Goal: Information Seeking & Learning: Learn about a topic

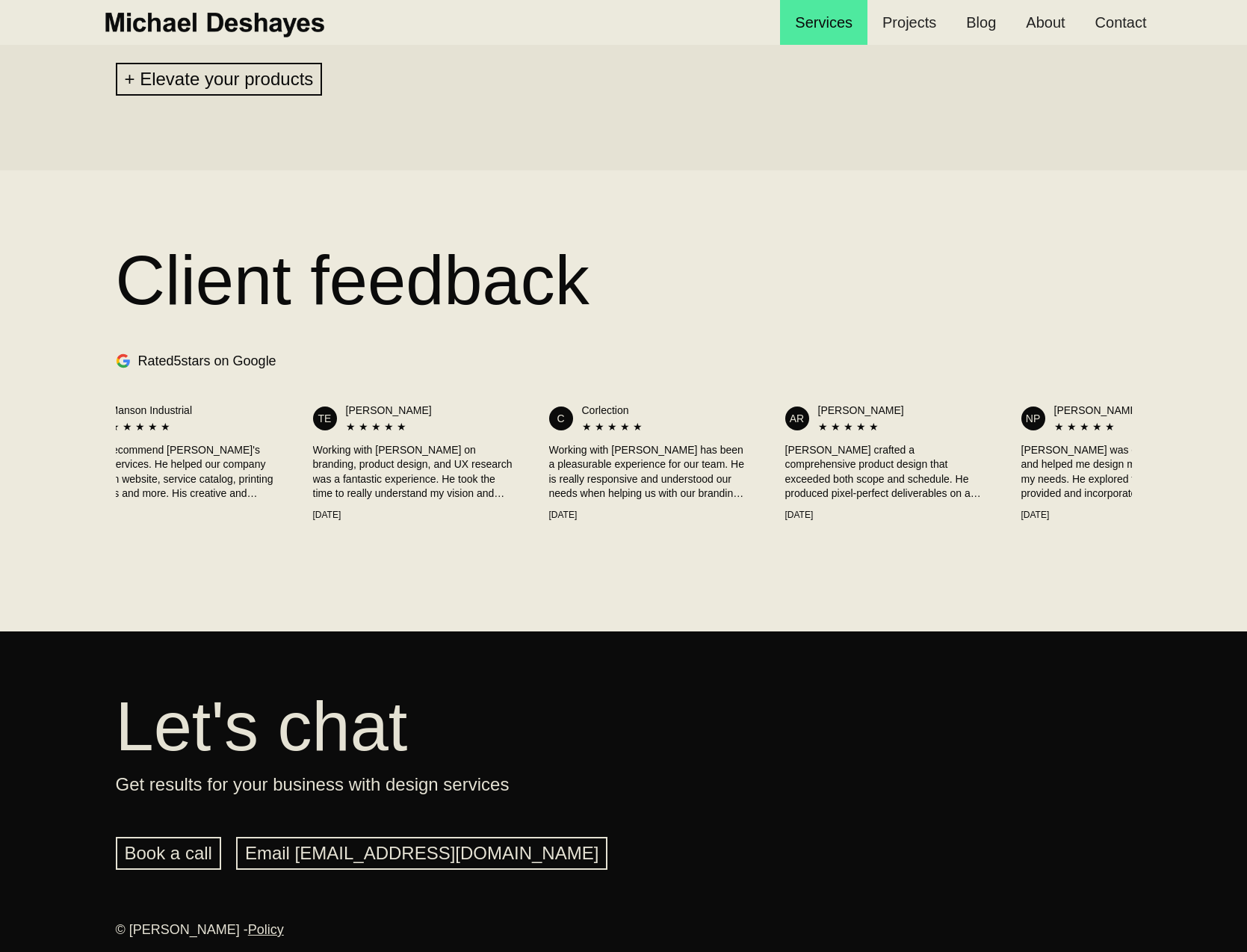
scroll to position [0, 153]
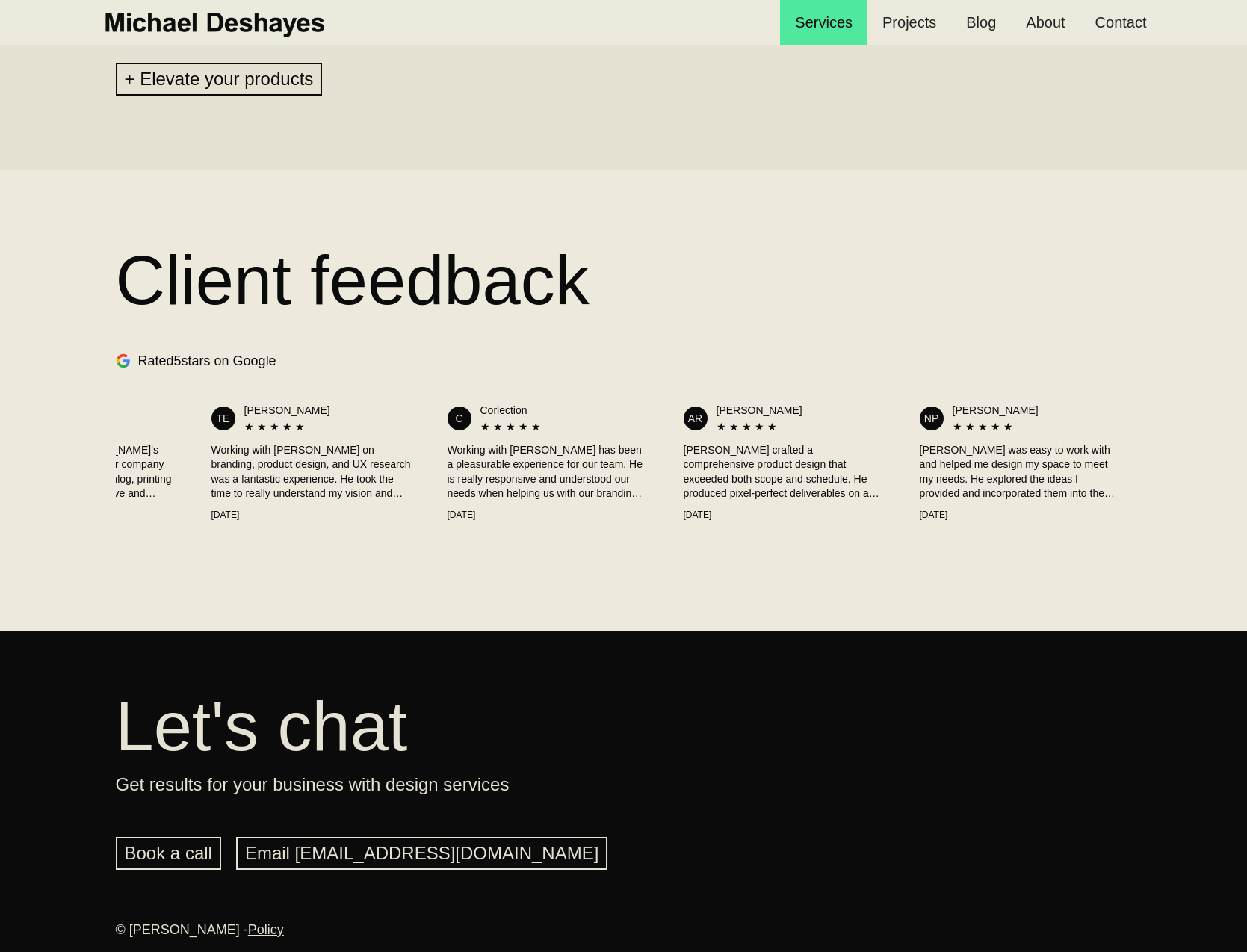
drag, startPoint x: 948, startPoint y: 479, endPoint x: 493, endPoint y: 489, distance: 455.1
click at [493, 489] on div "MI Manson Industrial ★ ★ ★ ★ ★ Highly recommend Michael's design services. He h…" at bounding box center [624, 462] width 1017 height 158
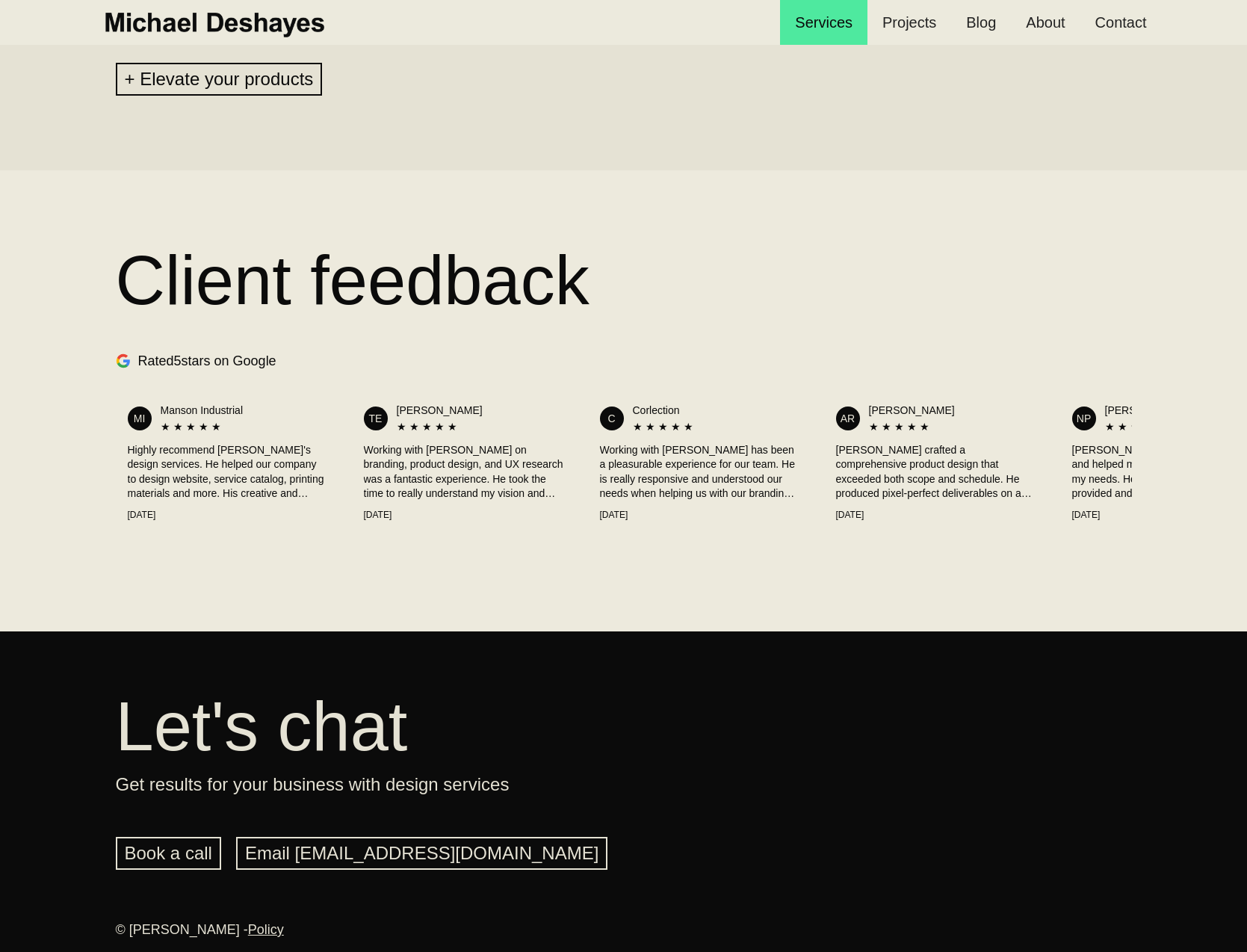
drag, startPoint x: 357, startPoint y: 468, endPoint x: 851, endPoint y: 493, distance: 494.6
click at [837, 465] on div "MI Manson Industrial ★ ★ ★ ★ ★ Highly recommend Michael's design services. He h…" at bounding box center [624, 462] width 1017 height 158
drag, startPoint x: 779, startPoint y: 494, endPoint x: 1083, endPoint y: 473, distance: 304.7
click at [1083, 472] on div "MI Manson Industrial ★ ★ ★ ★ ★ Highly recommend Michael's design services. He h…" at bounding box center [624, 462] width 1017 height 158
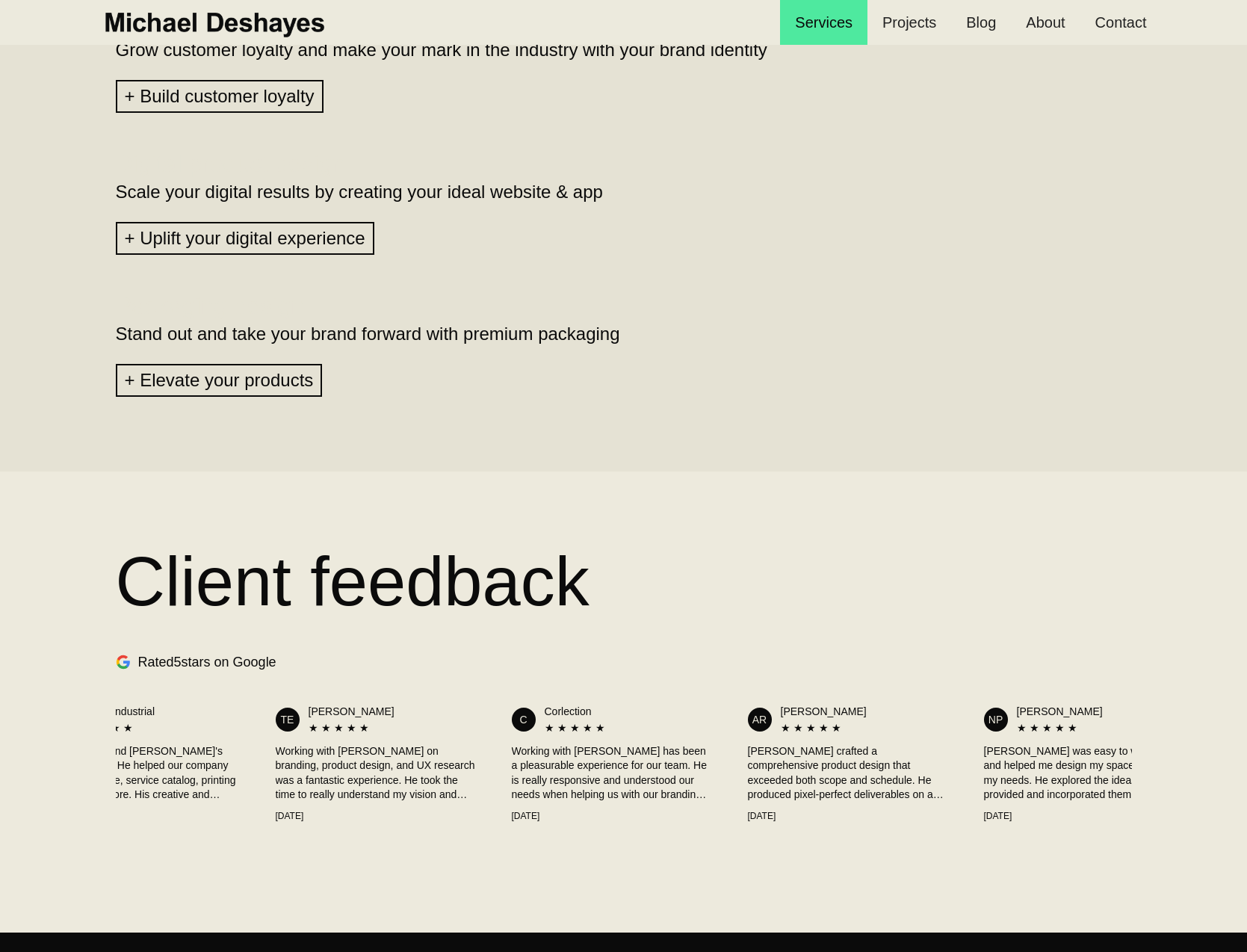
scroll to position [0, 153]
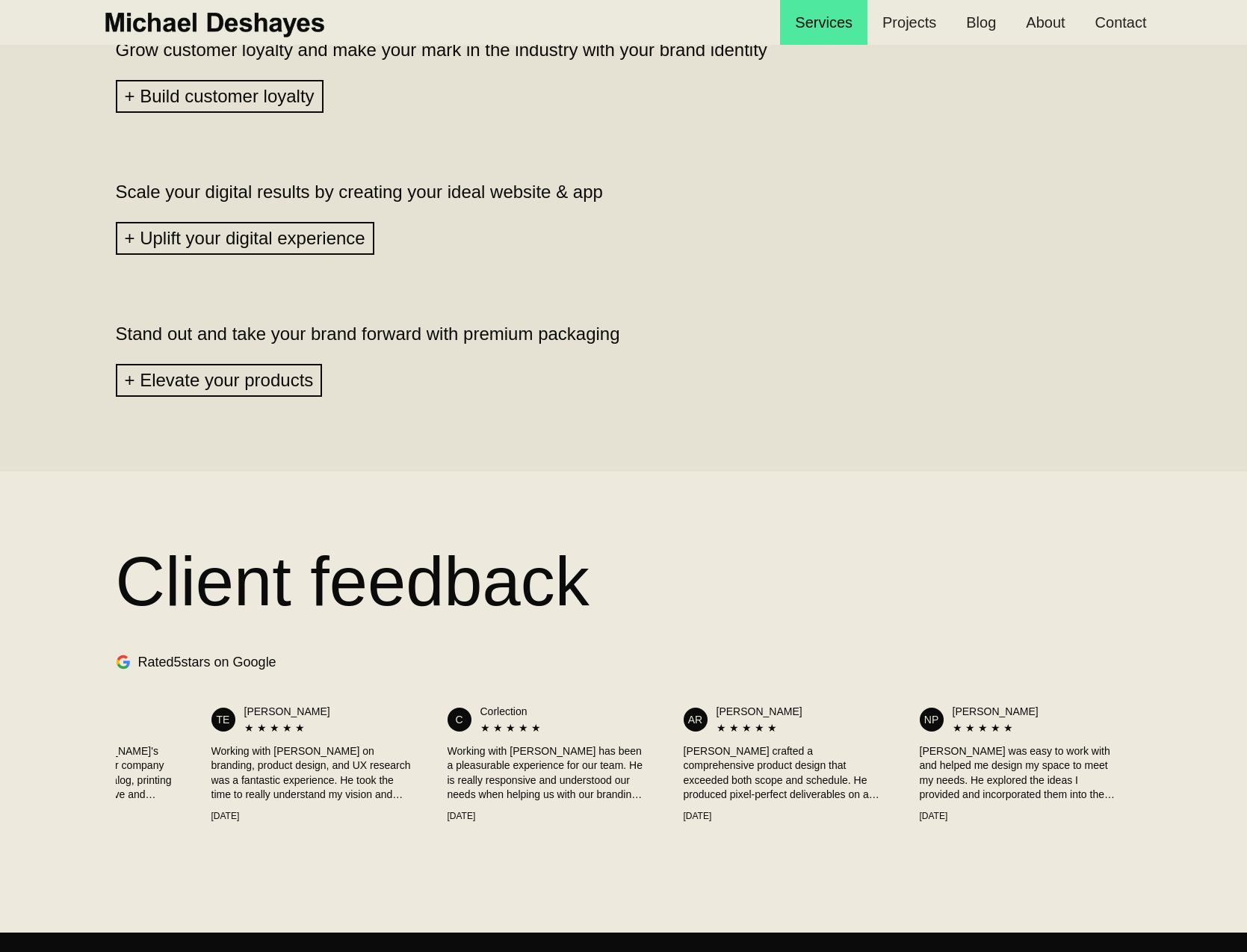
drag, startPoint x: 458, startPoint y: 745, endPoint x: 313, endPoint y: 741, distance: 145.1
click at [313, 741] on div "TE Tim Engelbrecht ★ ★ ★ ★ ★ Working with Michael on branding, product design, …" at bounding box center [311, 763] width 224 height 143
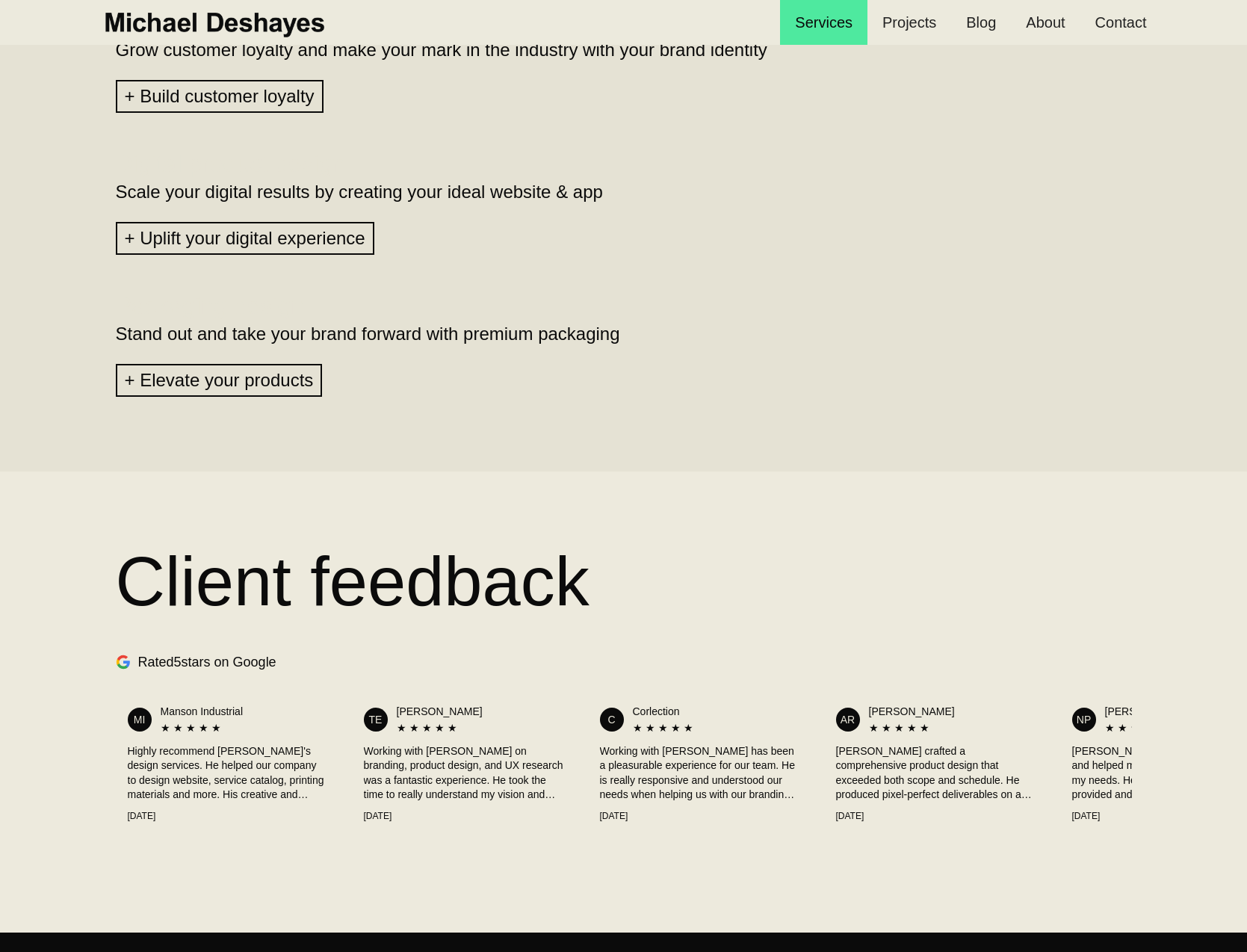
drag, startPoint x: 315, startPoint y: 742, endPoint x: 750, endPoint y: 732, distance: 435.1
click at [750, 733] on div "MI Manson Industrial ★ ★ ★ ★ ★ Highly recommend Michael's design services. He h…" at bounding box center [624, 763] width 1017 height 158
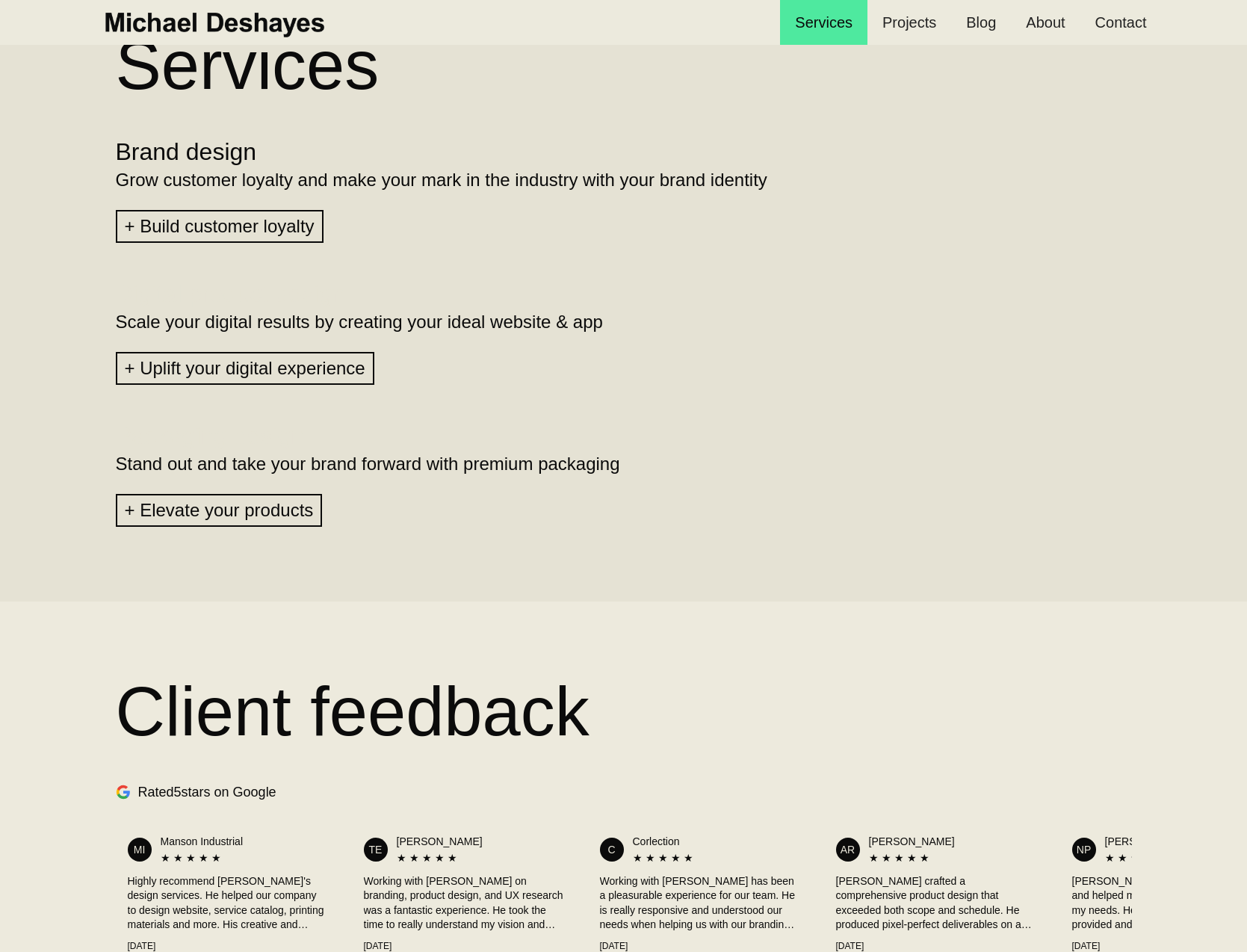
scroll to position [1274, 0]
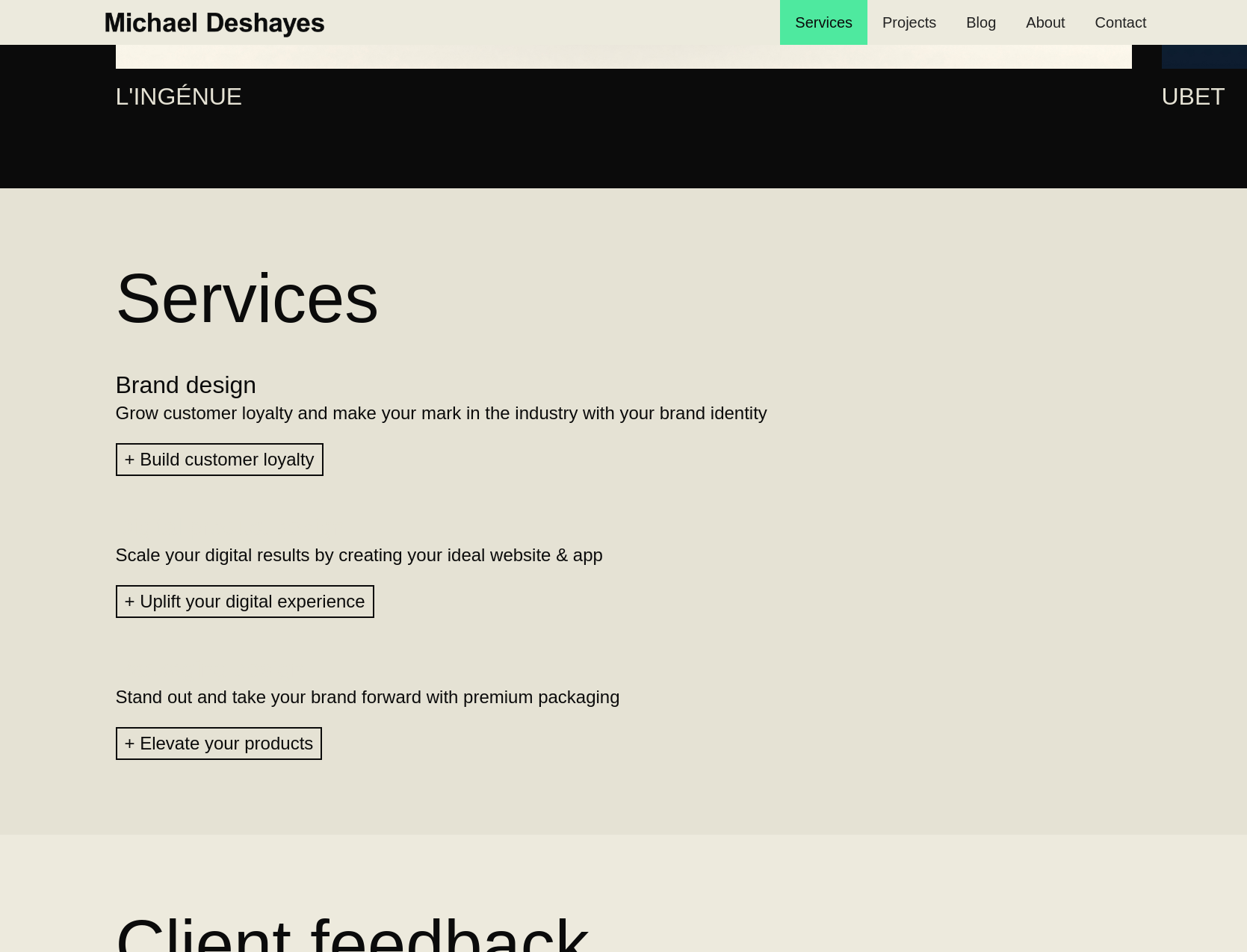
scroll to position [1322, 0]
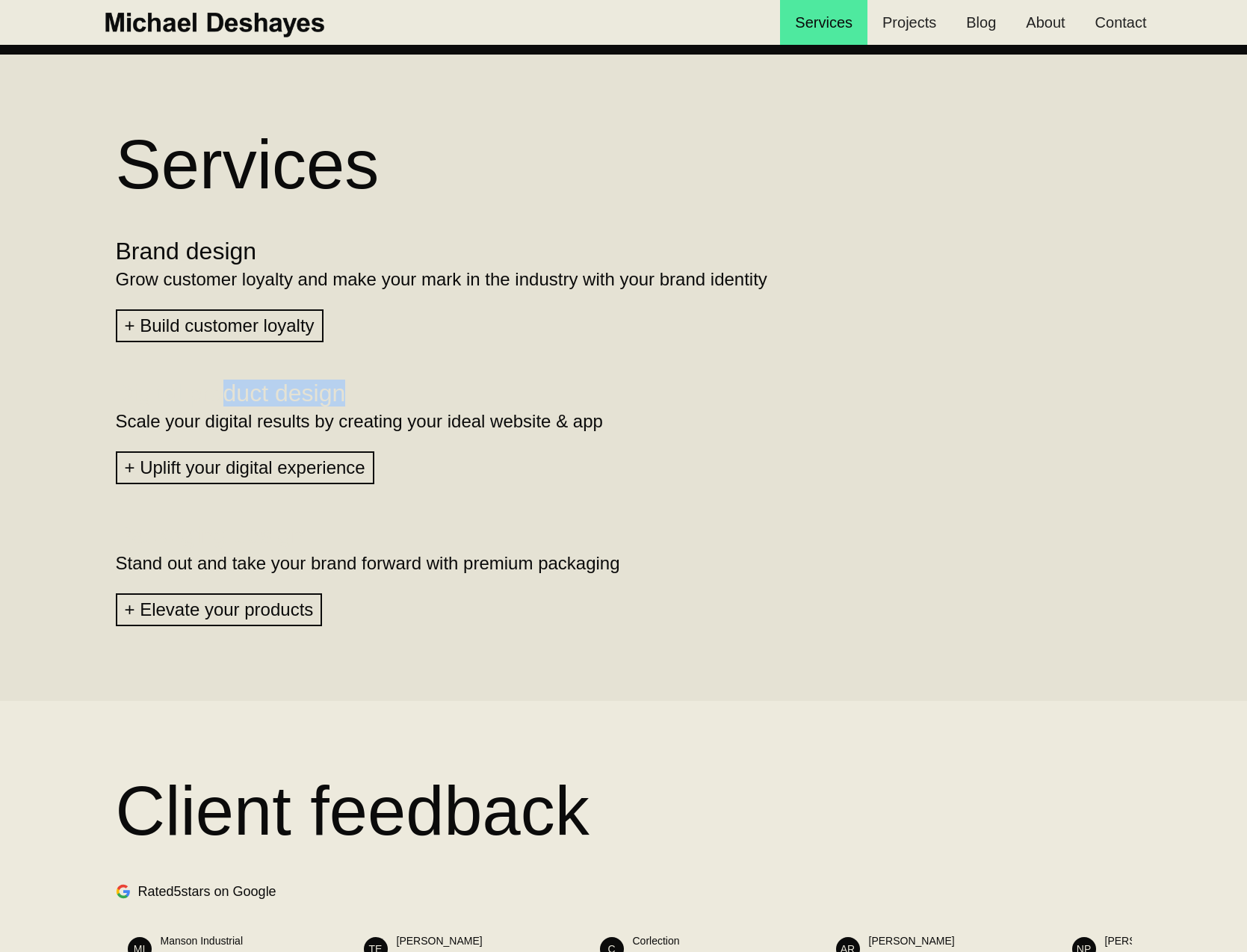
drag, startPoint x: 224, startPoint y: 381, endPoint x: 371, endPoint y: 389, distance: 147.2
click at [371, 389] on h2 "Digital product design" at bounding box center [624, 393] width 1017 height 27
click at [433, 372] on div "Digital product design Scale your digital results by creating your ideal websit…" at bounding box center [624, 412] width 1076 height 142
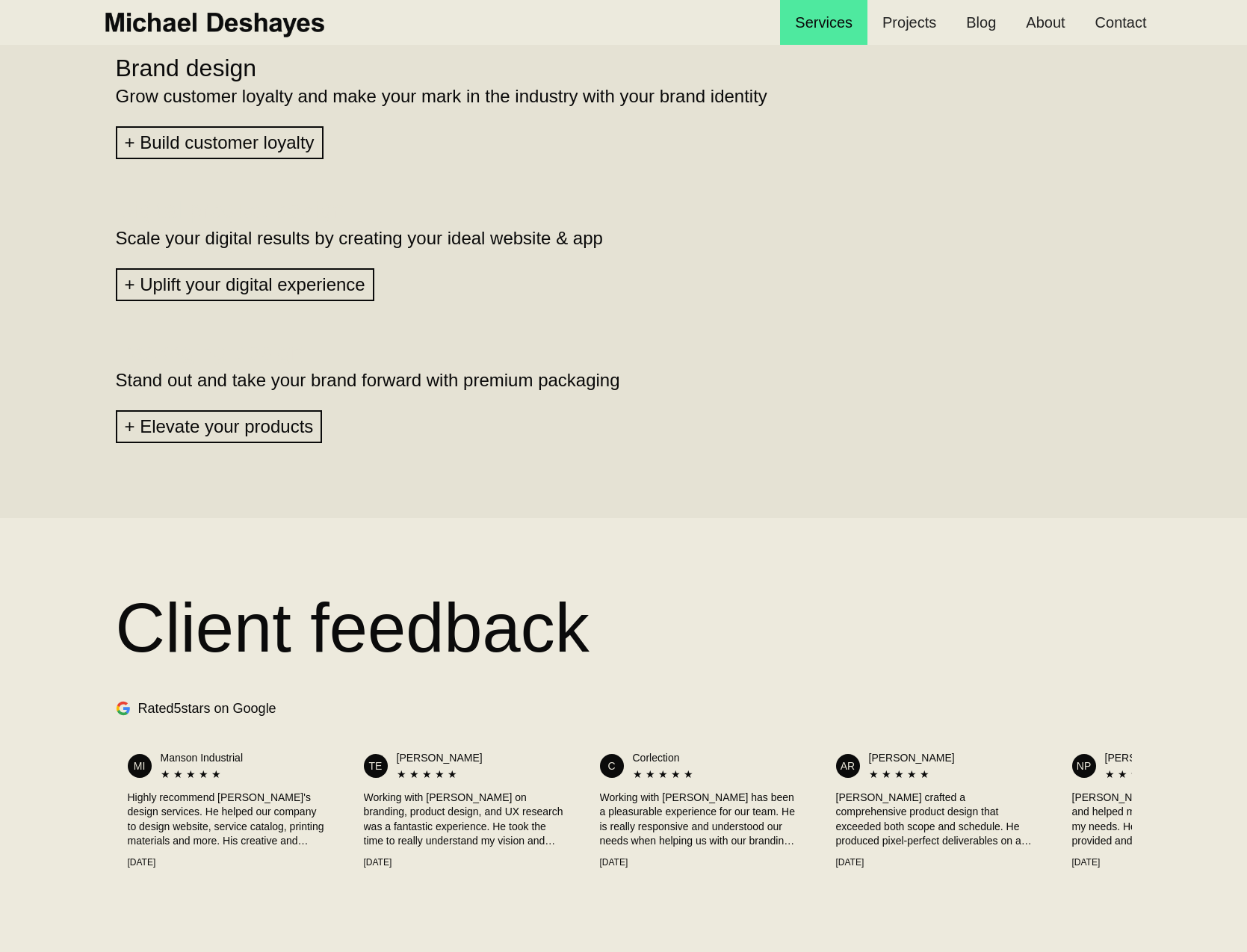
scroll to position [996, 0]
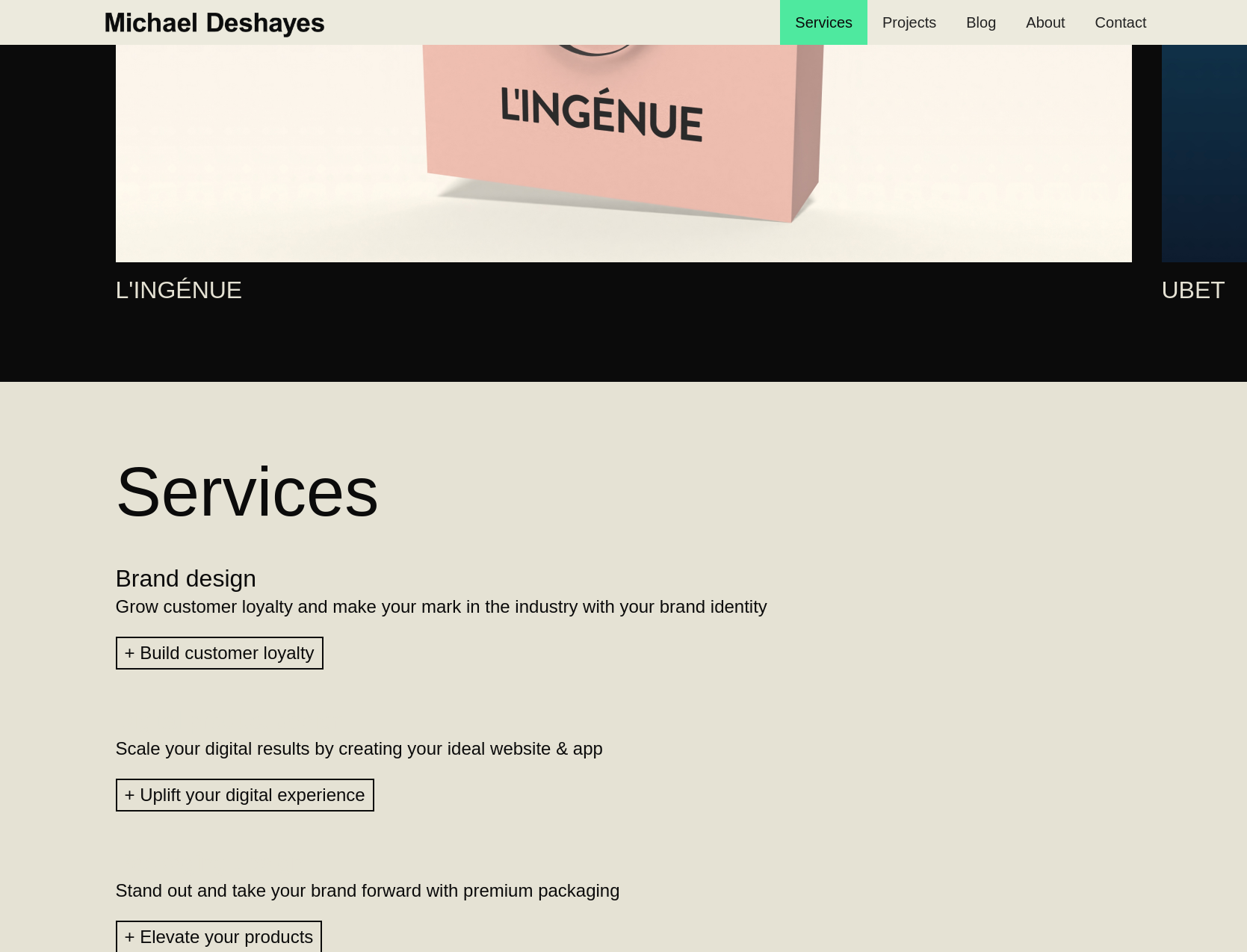
drag, startPoint x: 166, startPoint y: 680, endPoint x: 157, endPoint y: 701, distance: 22.8
click at [246, 697] on div "Digital product design Scale your digital results by creating your ideal websit…" at bounding box center [624, 740] width 1076 height 142
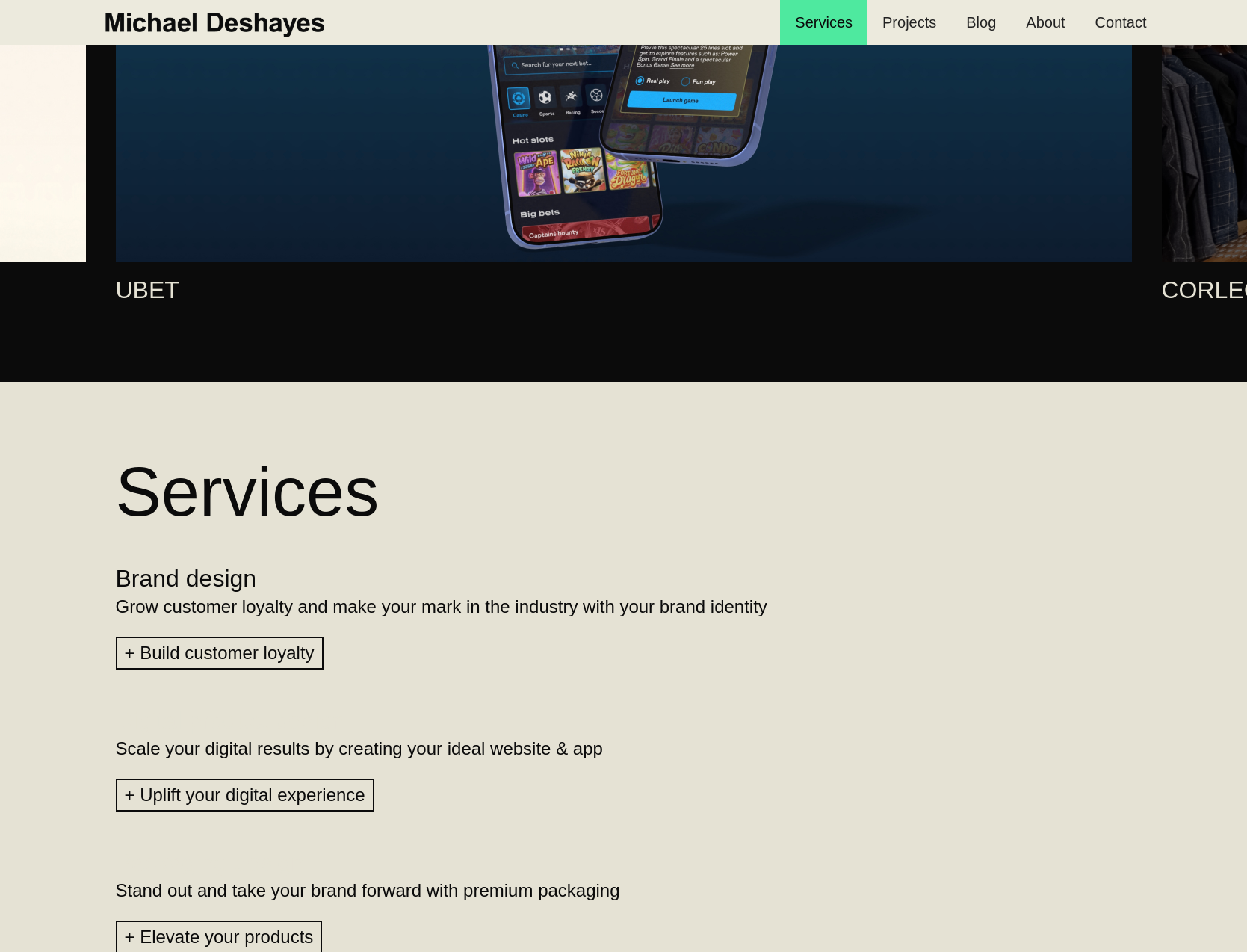
drag, startPoint x: 201, startPoint y: 702, endPoint x: 249, endPoint y: 705, distance: 48.1
click at [249, 705] on div "Digital product design Scale your digital results by creating your ideal websit…" at bounding box center [624, 740] width 1076 height 142
drag, startPoint x: 176, startPoint y: 711, endPoint x: 123, endPoint y: 713, distance: 53.0
click at [122, 716] on h2 "Digital product design" at bounding box center [624, 720] width 1017 height 27
click at [835, 541] on div "Brand design Grow customer loyalty and make your mark in the industry with your…" at bounding box center [624, 598] width 1076 height 142
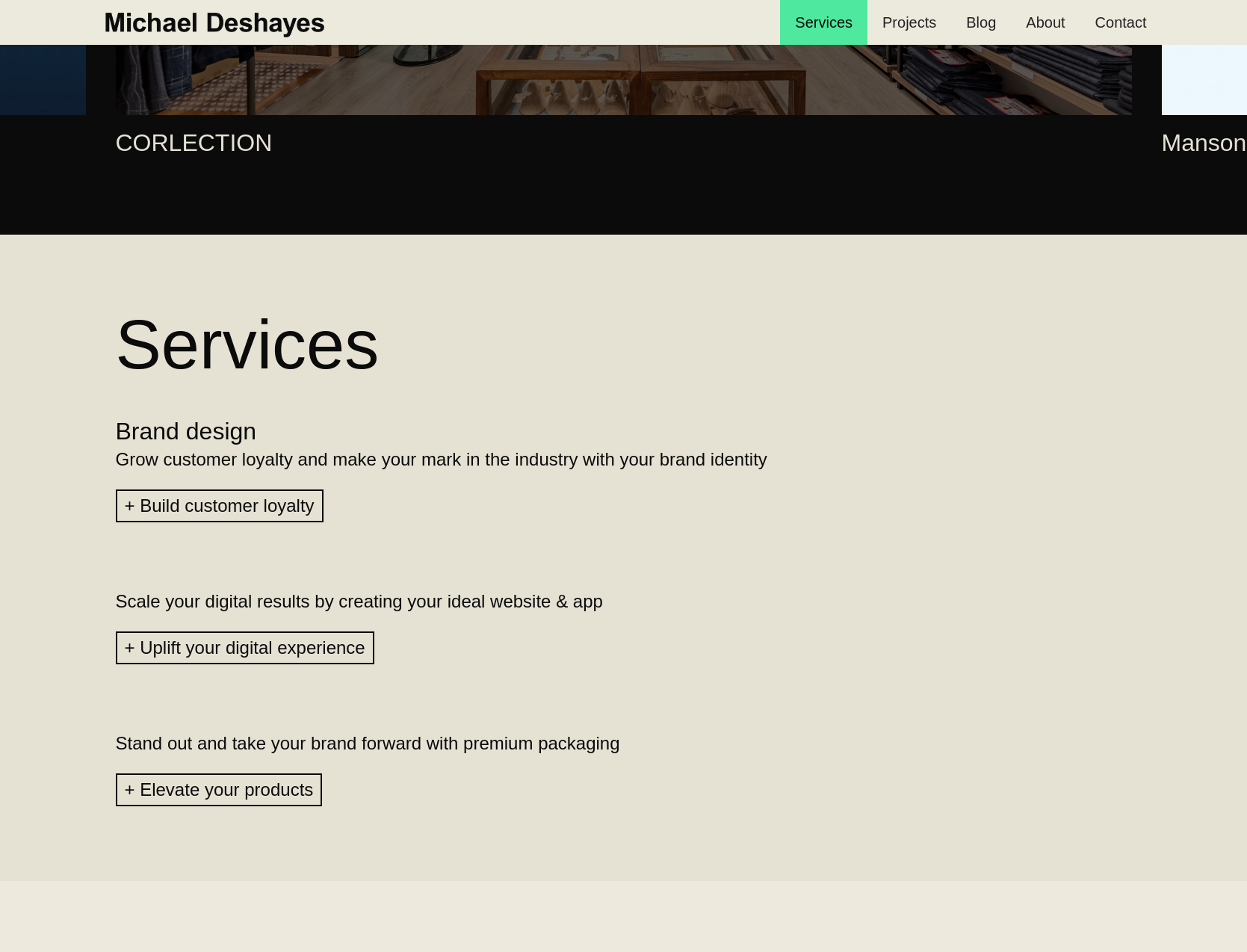
scroll to position [1267, 0]
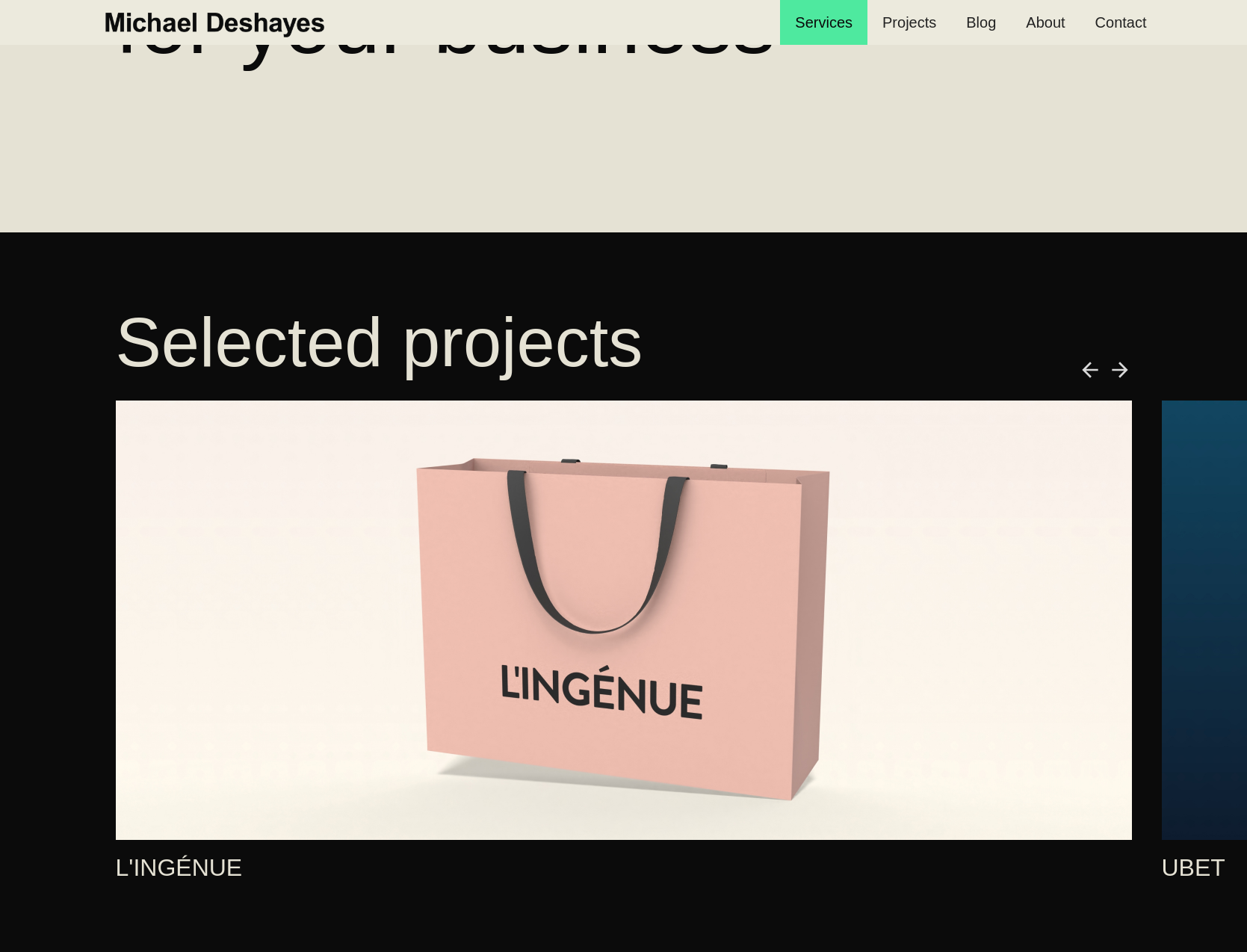
scroll to position [835, 0]
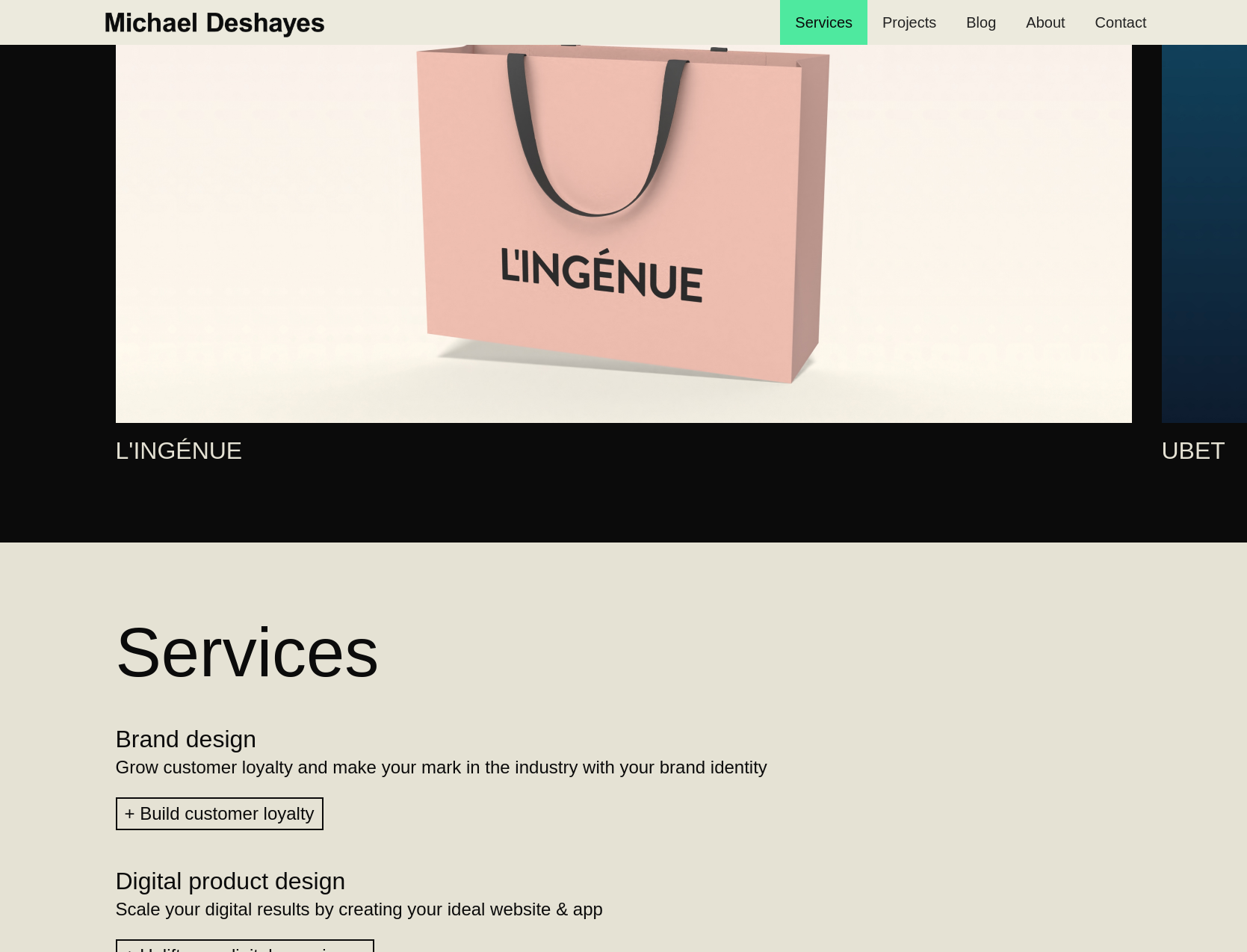
click at [567, 127] on link "1 of 7" at bounding box center [624, 203] width 1017 height 439
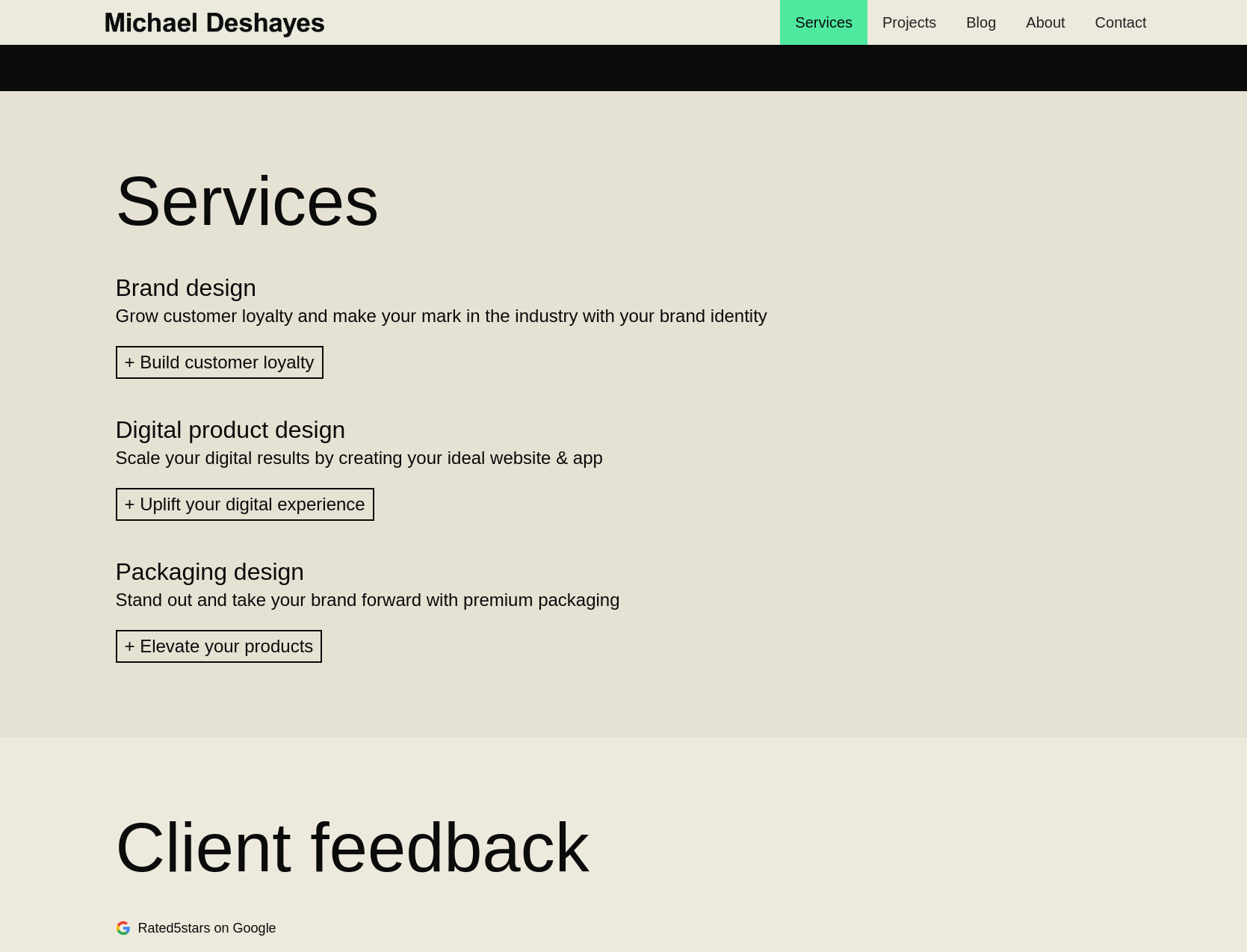
scroll to position [1442, 0]
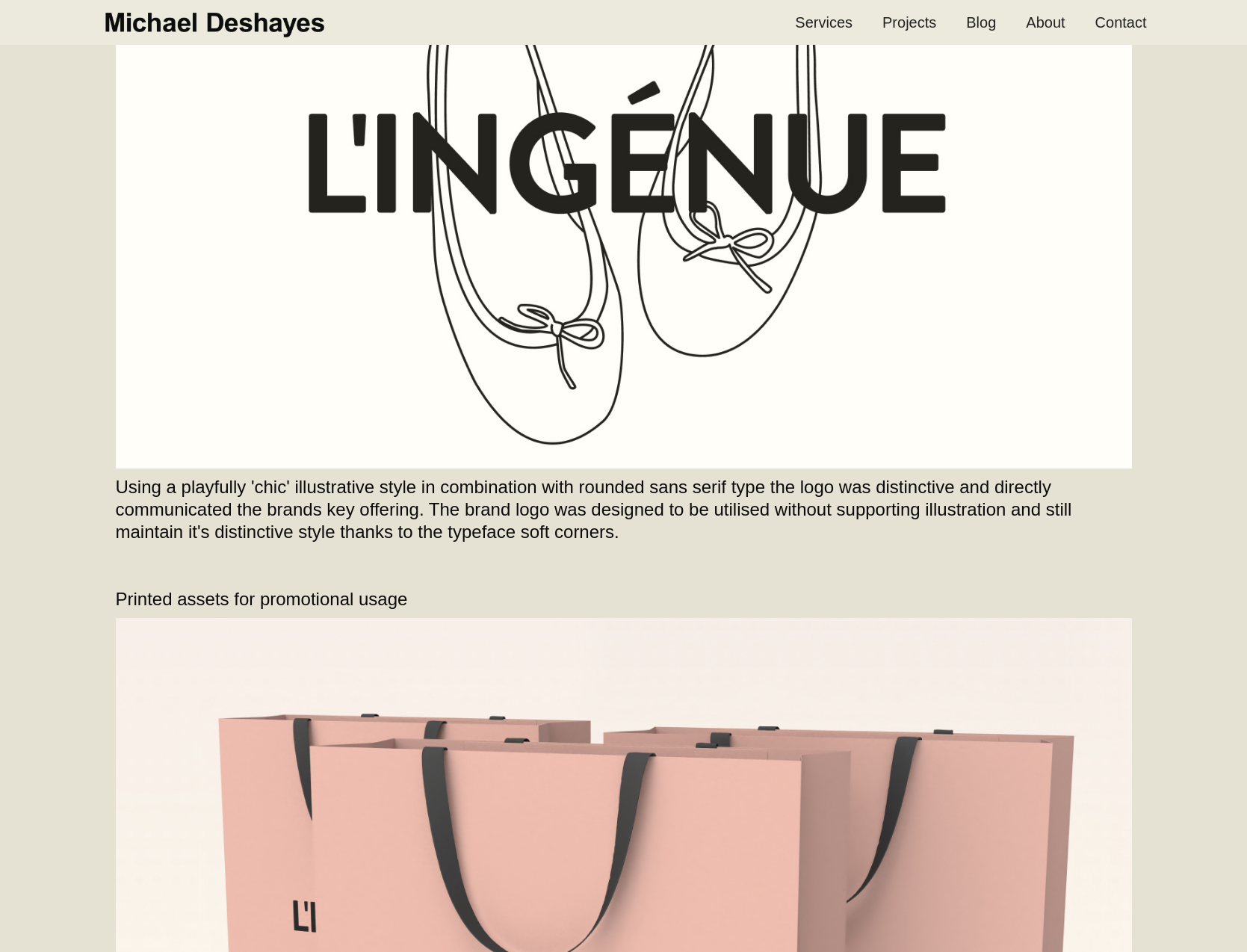
scroll to position [1036, 0]
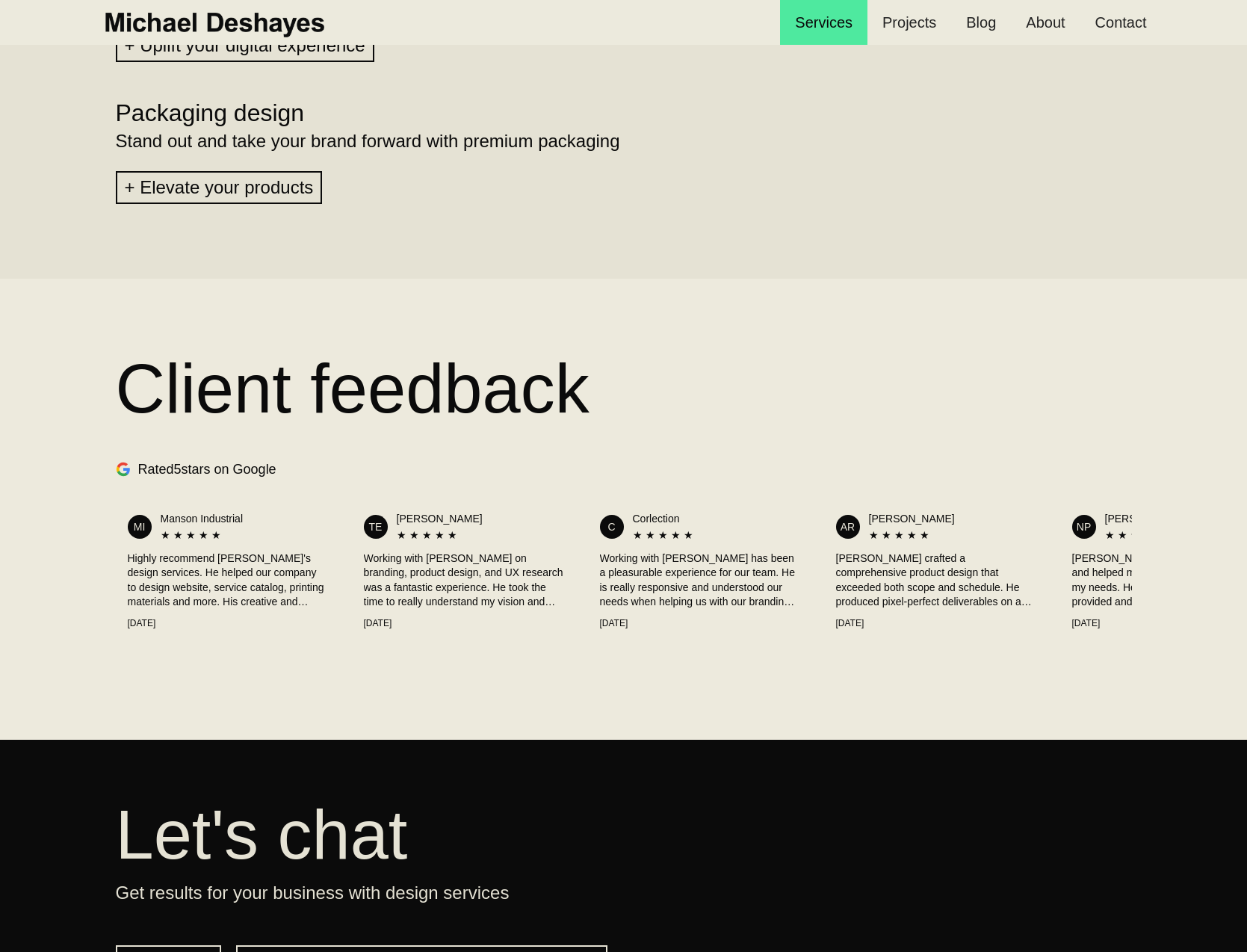
scroll to position [1853, 0]
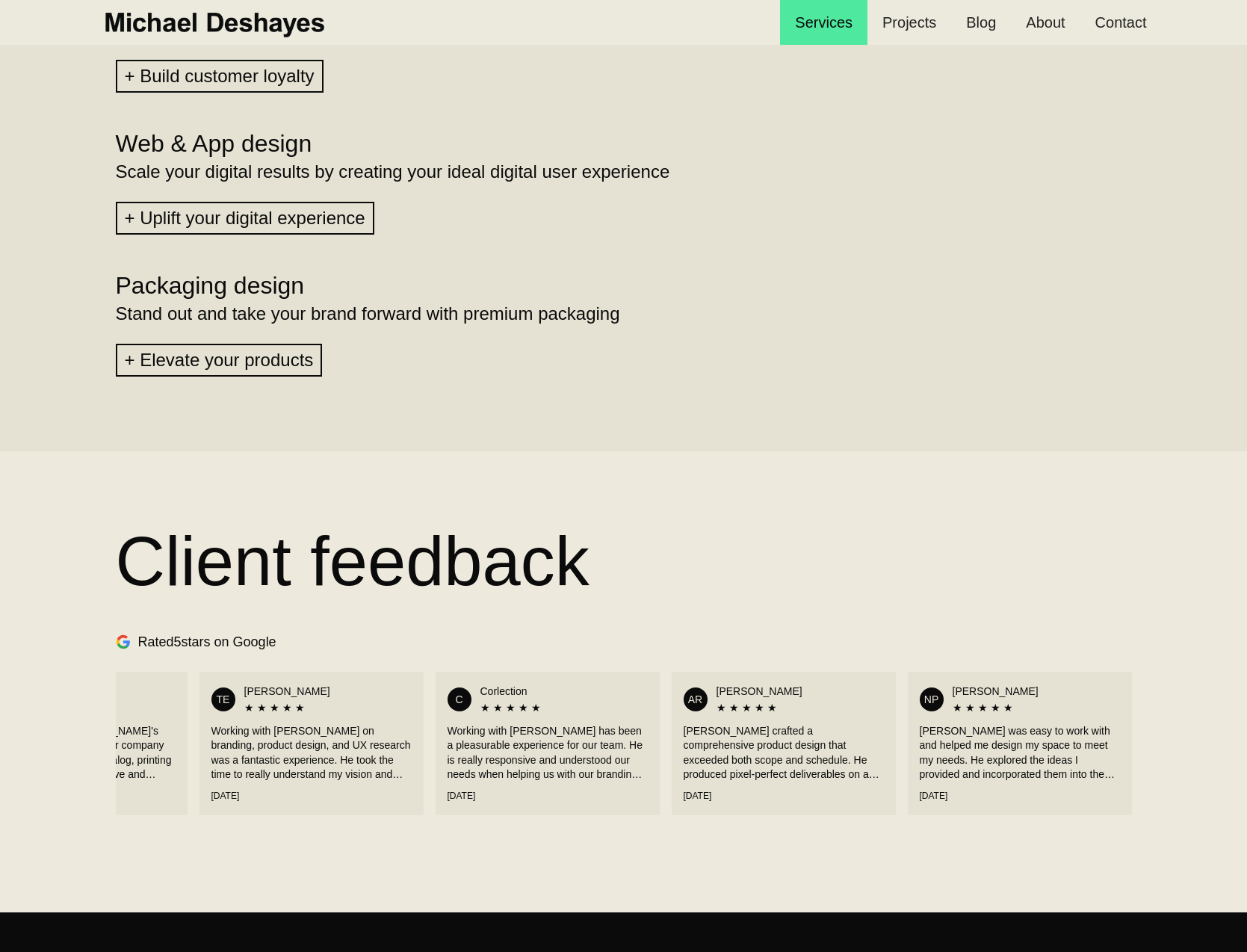
scroll to position [1306, 0]
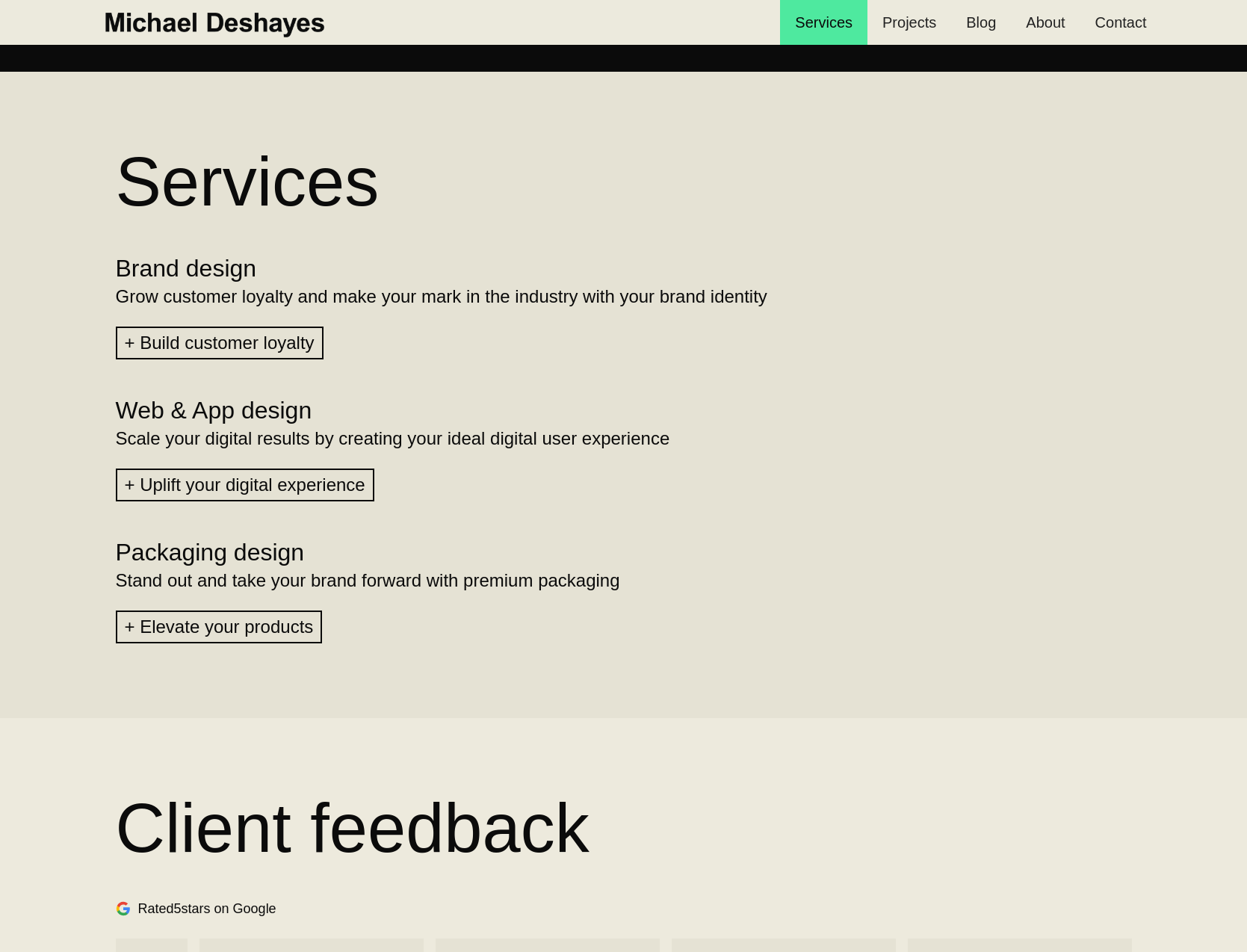
drag, startPoint x: 719, startPoint y: 589, endPoint x: 312, endPoint y: 589, distance: 407.0
click at [313, 718] on section "Client feedback Google Reviews Rated 5 stars on Google MI Manson Industrial ★ ★…" at bounding box center [624, 949] width 1247 height 461
